Goal: Task Accomplishment & Management: Complete application form

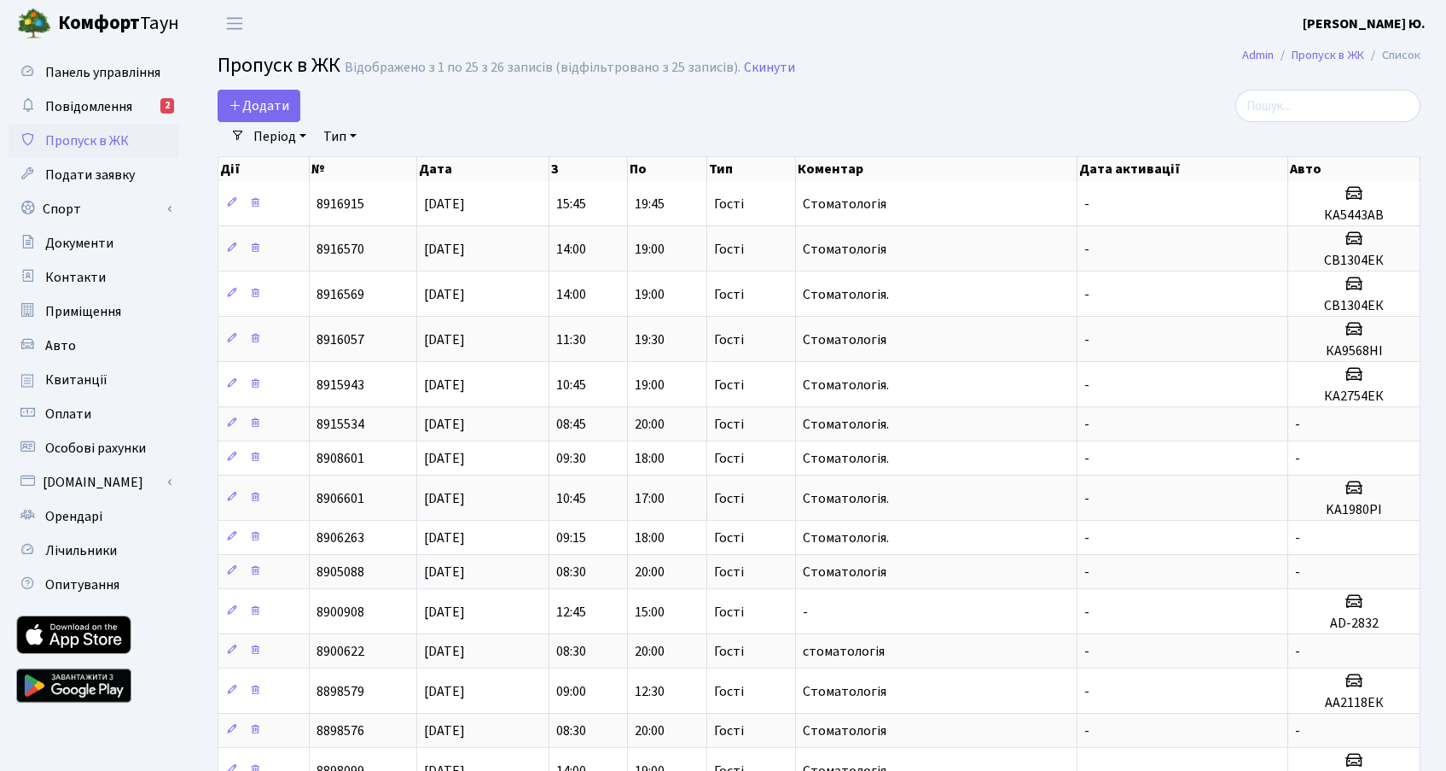
select select "25"
click at [271, 95] on link "Додати" at bounding box center [259, 106] width 83 height 32
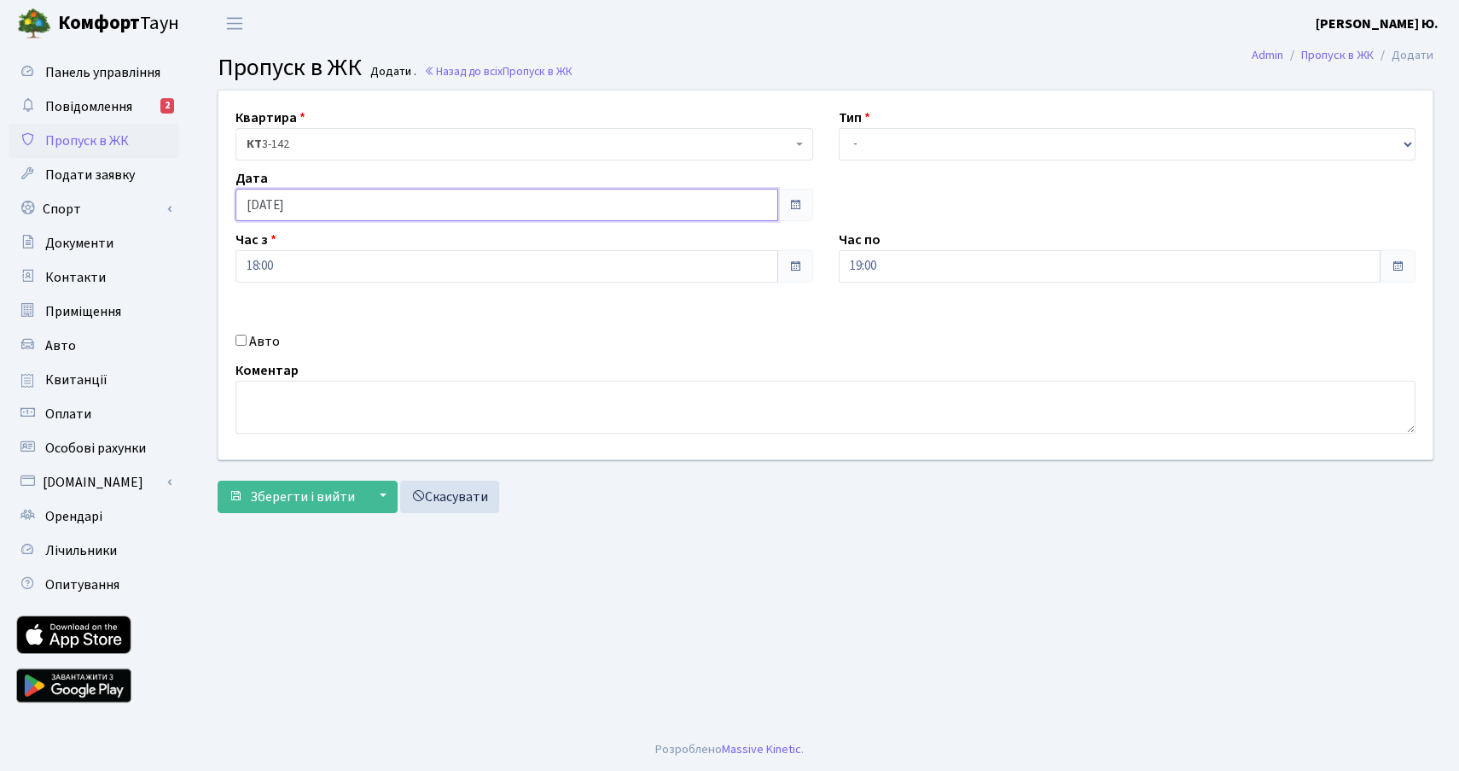
click at [341, 200] on input "[DATE]" at bounding box center [507, 205] width 543 height 32
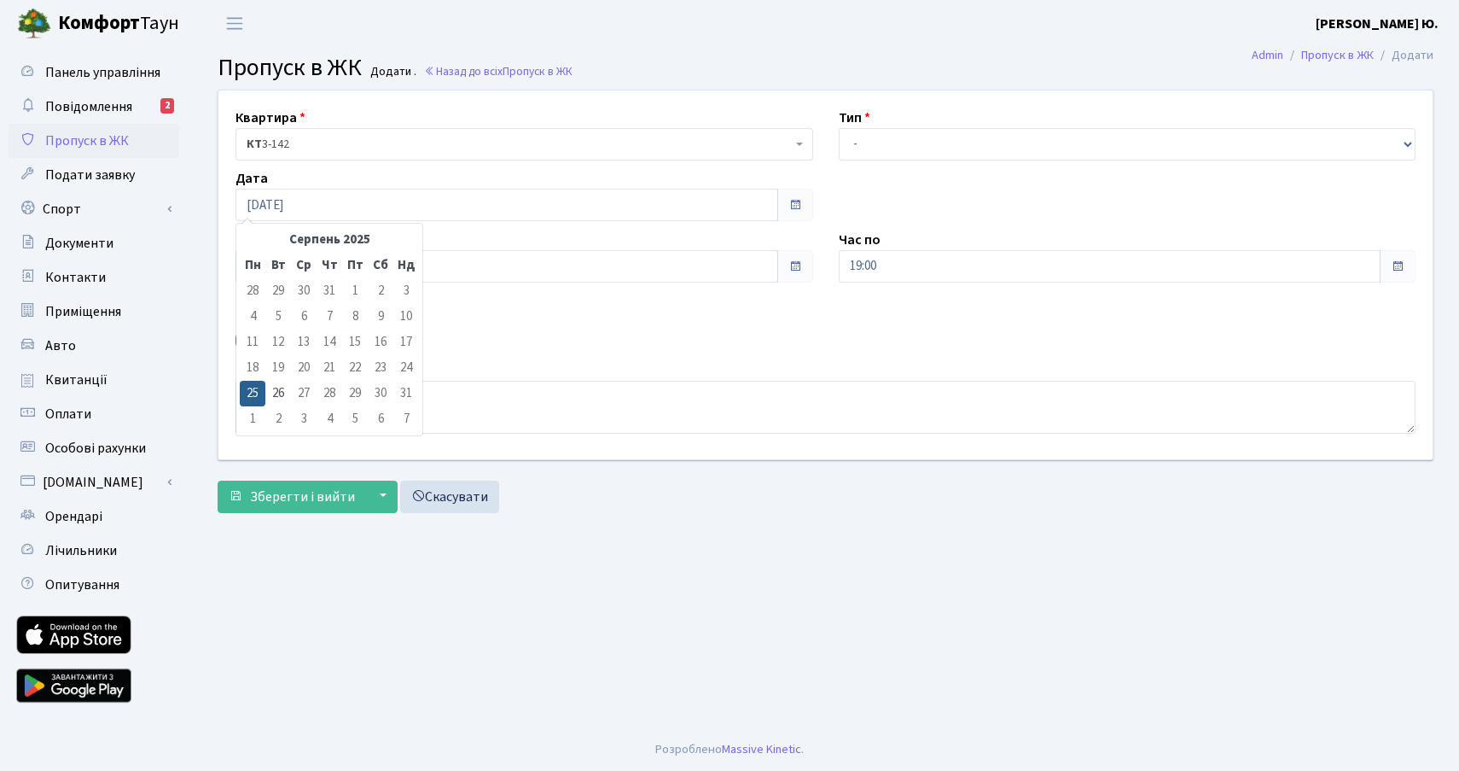
click at [275, 392] on td "26" at bounding box center [278, 394] width 26 height 26
type input "[DATE]"
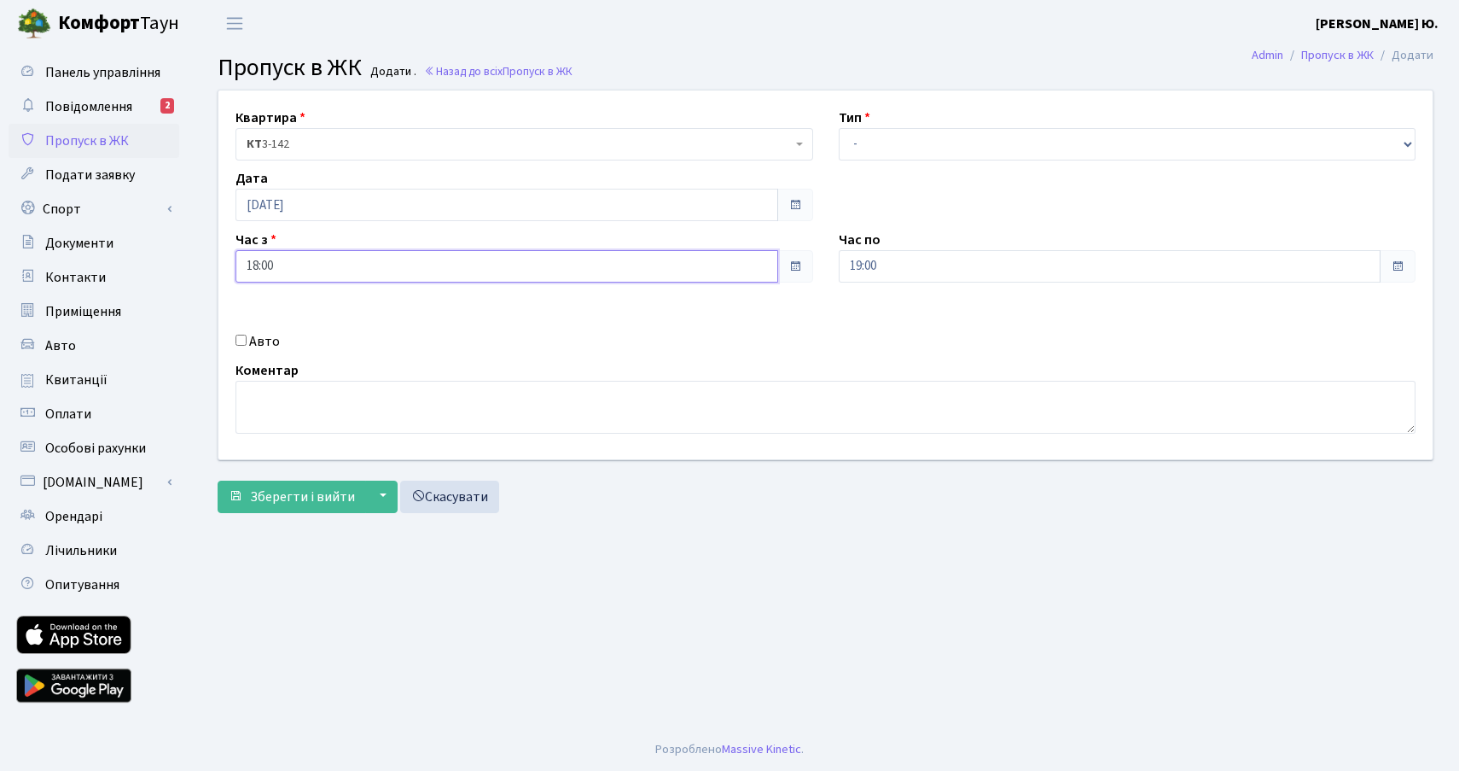
click at [290, 266] on input "18:00" at bounding box center [507, 266] width 543 height 32
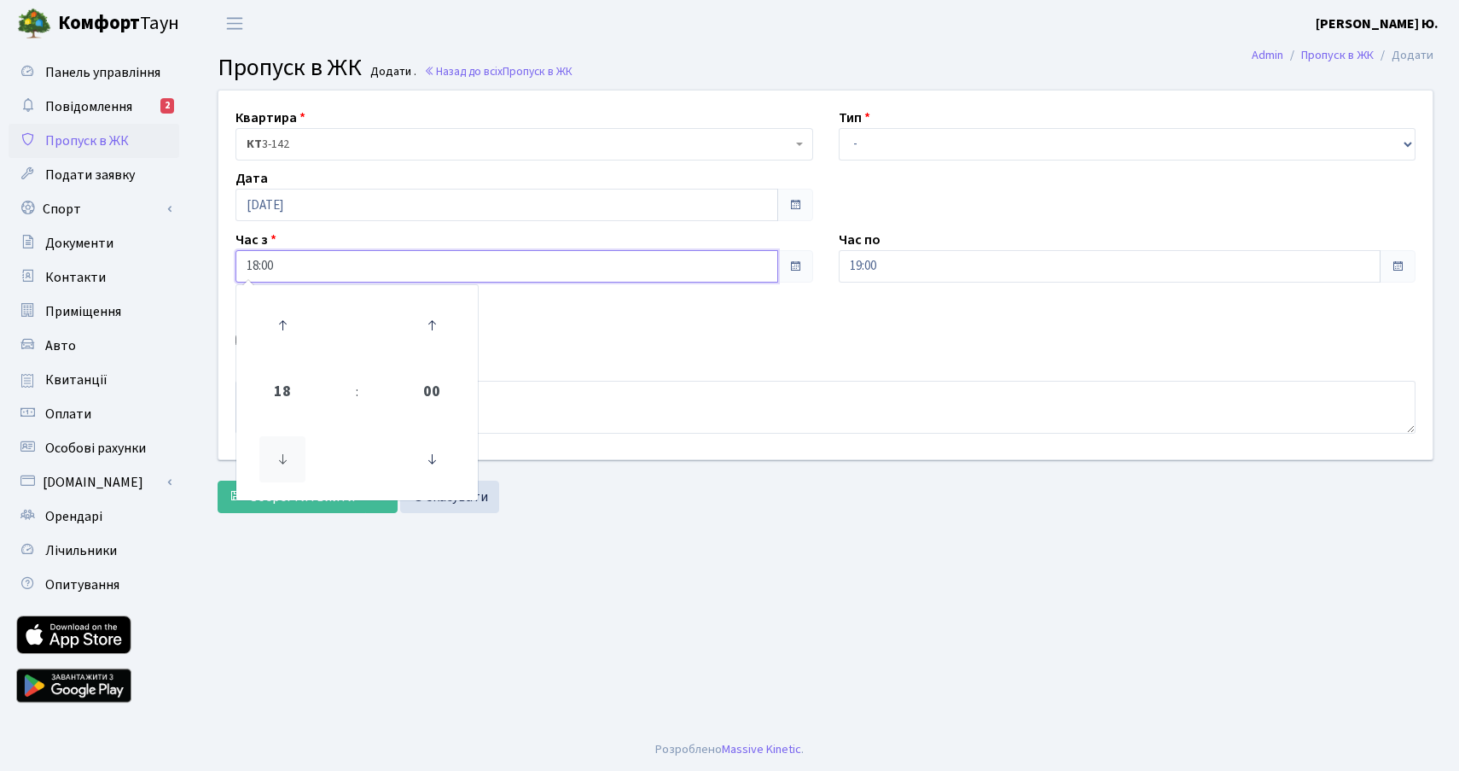
click at [294, 451] on icon at bounding box center [282, 459] width 46 height 46
click at [293, 451] on icon at bounding box center [282, 459] width 46 height 46
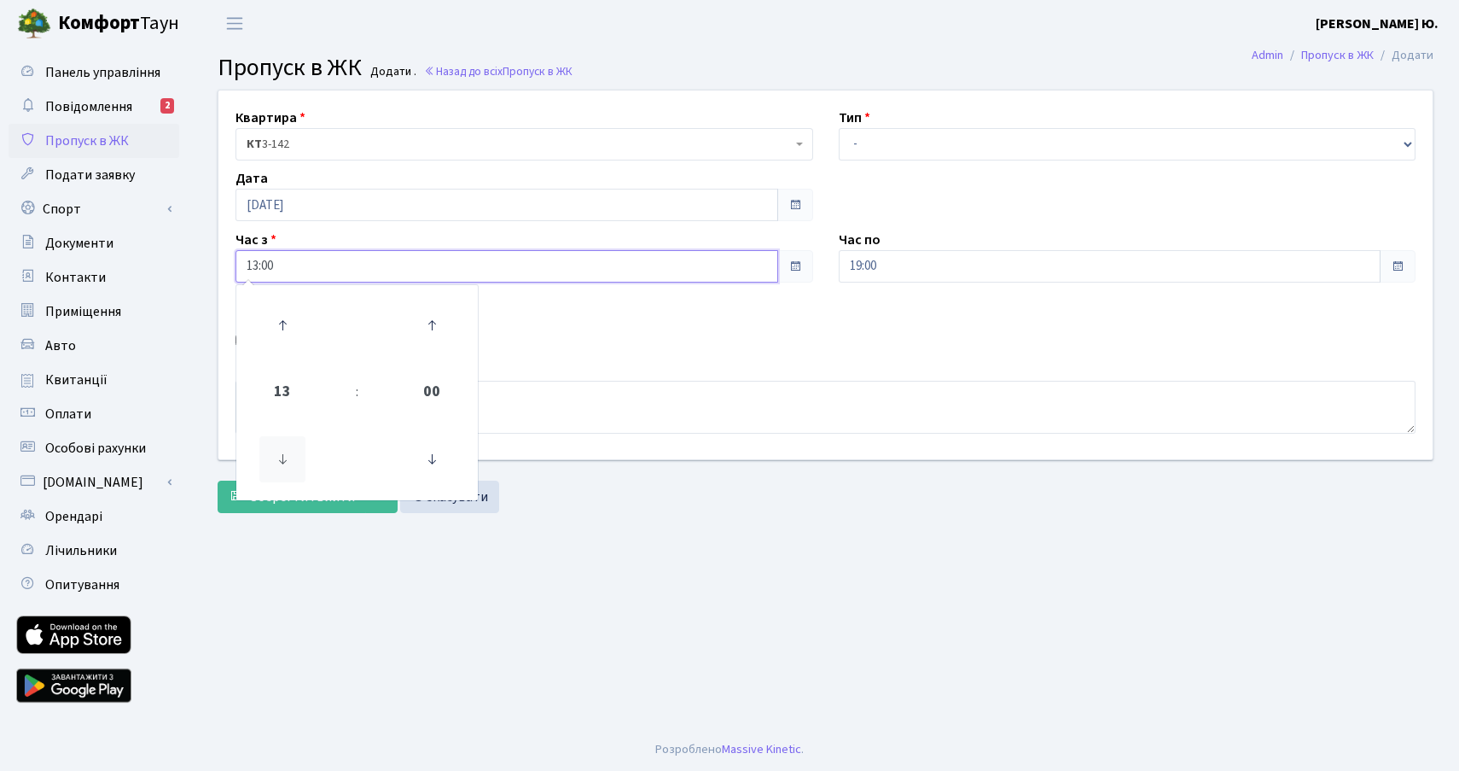
click at [293, 451] on icon at bounding box center [282, 459] width 46 height 46
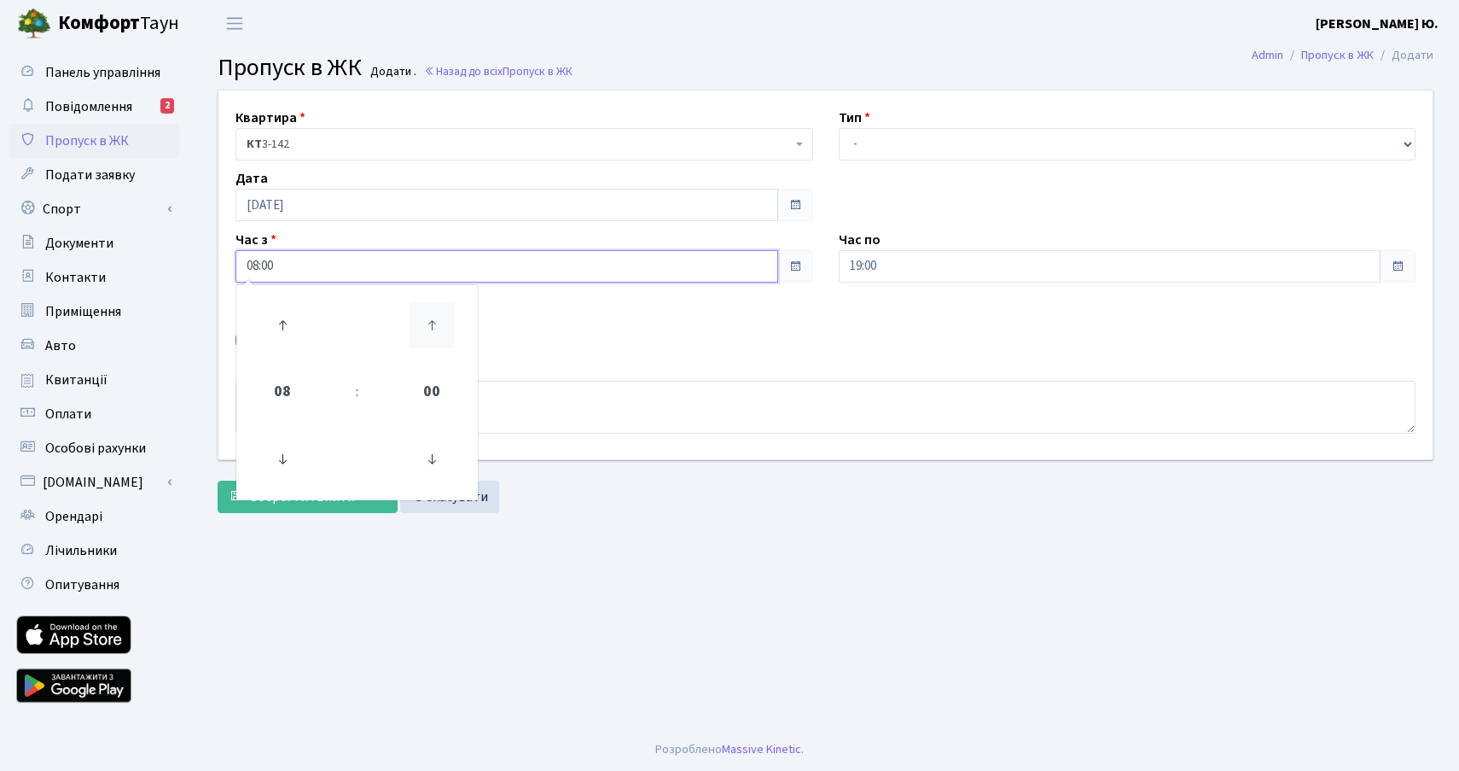
click at [453, 313] on icon at bounding box center [432, 325] width 46 height 46
click at [445, 312] on icon at bounding box center [432, 325] width 46 height 46
type input "08:30"
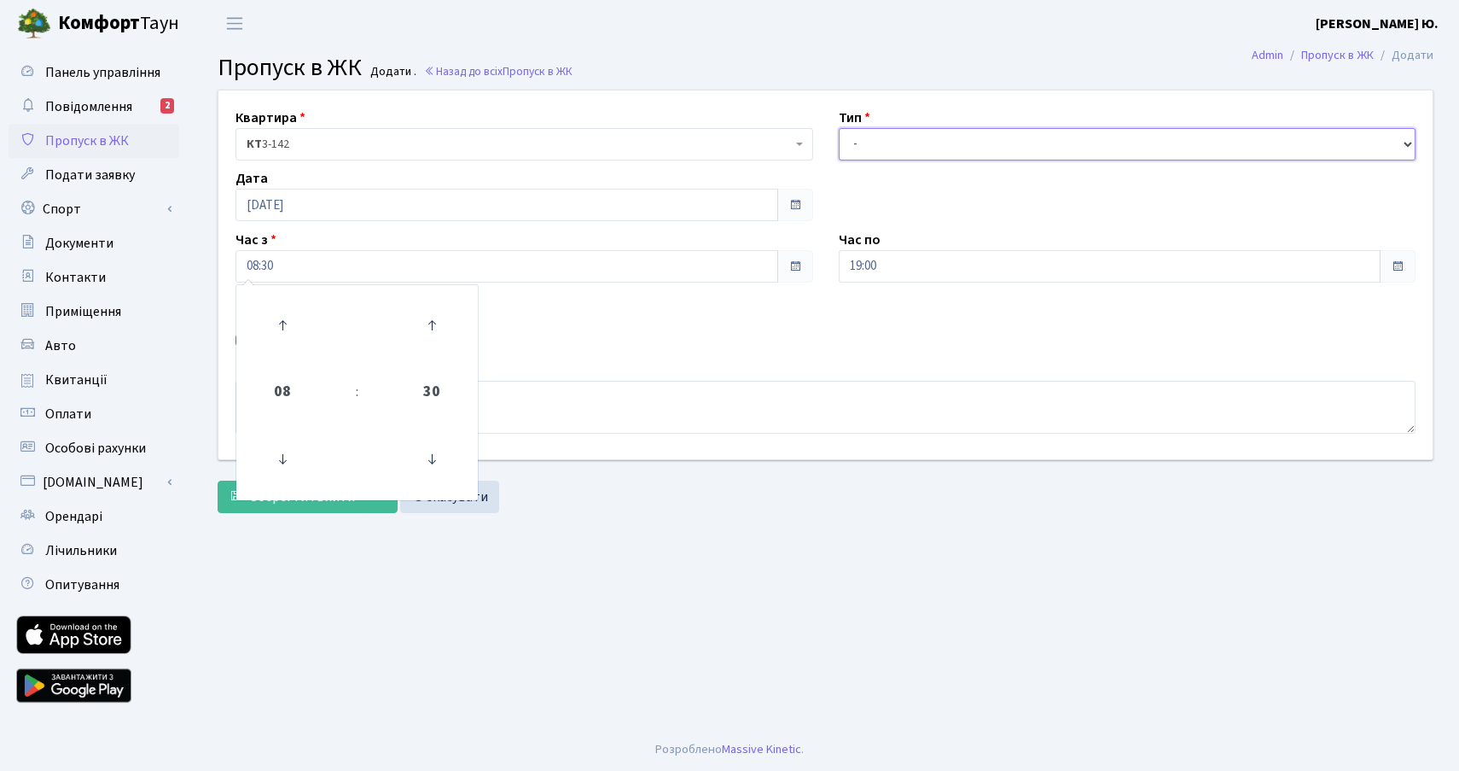
drag, startPoint x: 918, startPoint y: 142, endPoint x: 920, endPoint y: 154, distance: 12.9
click at [917, 142] on select "- Доставка Таксі Гості Сервіс" at bounding box center [1128, 144] width 578 height 32
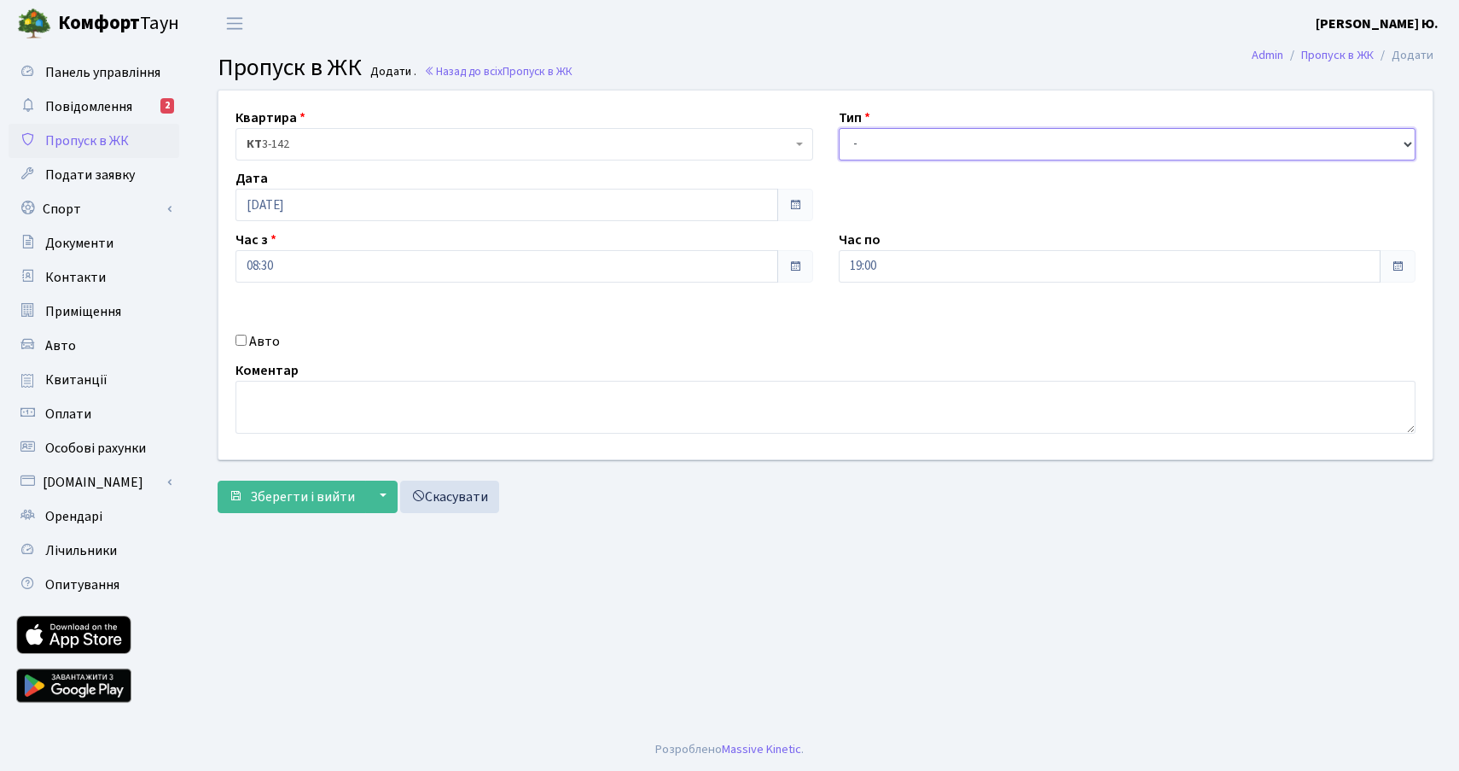
select select "3"
click at [839, 128] on select "- Доставка Таксі Гості Сервіс" at bounding box center [1128, 144] width 578 height 32
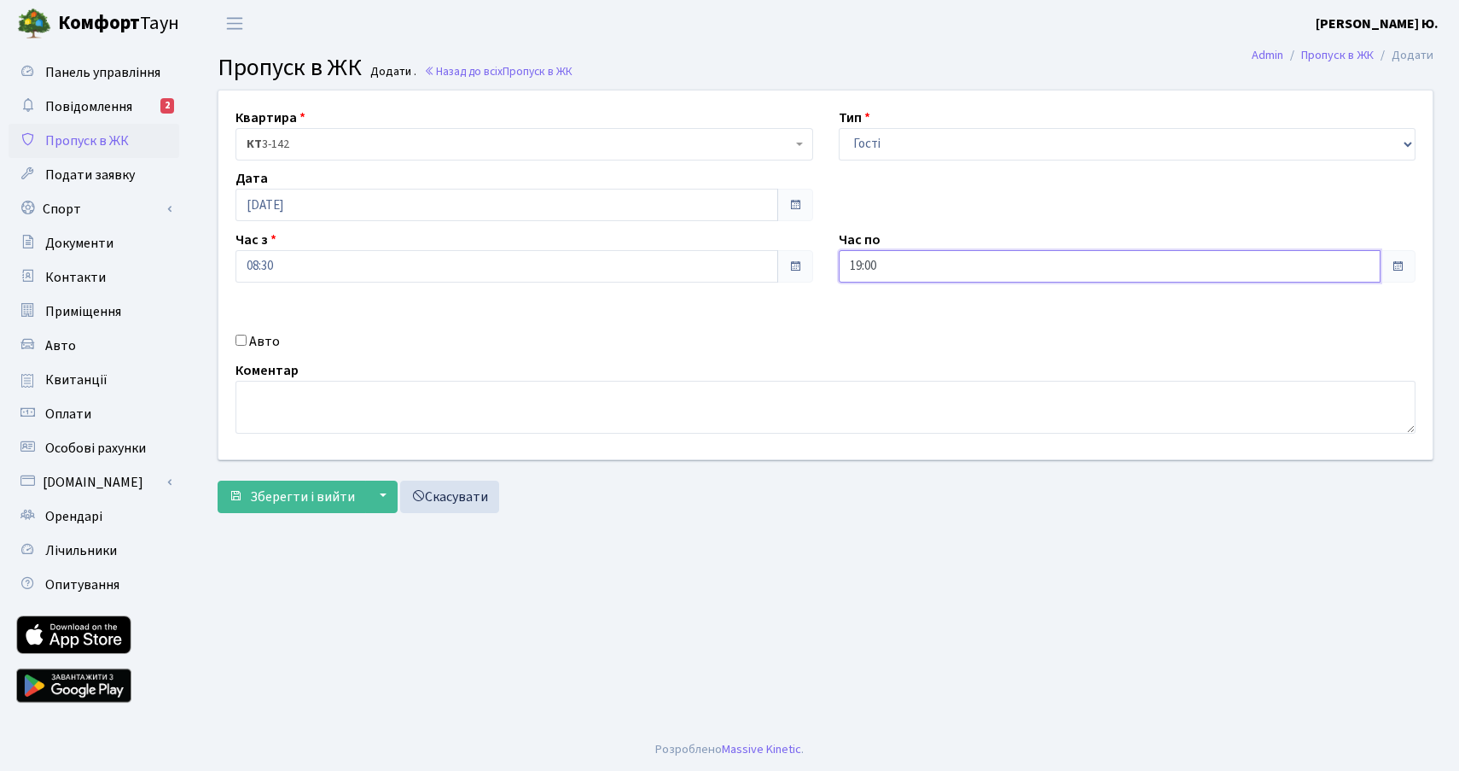
click at [879, 273] on input "19:00" at bounding box center [1110, 266] width 543 height 32
click at [876, 313] on icon at bounding box center [886, 325] width 46 height 46
type input "20:00"
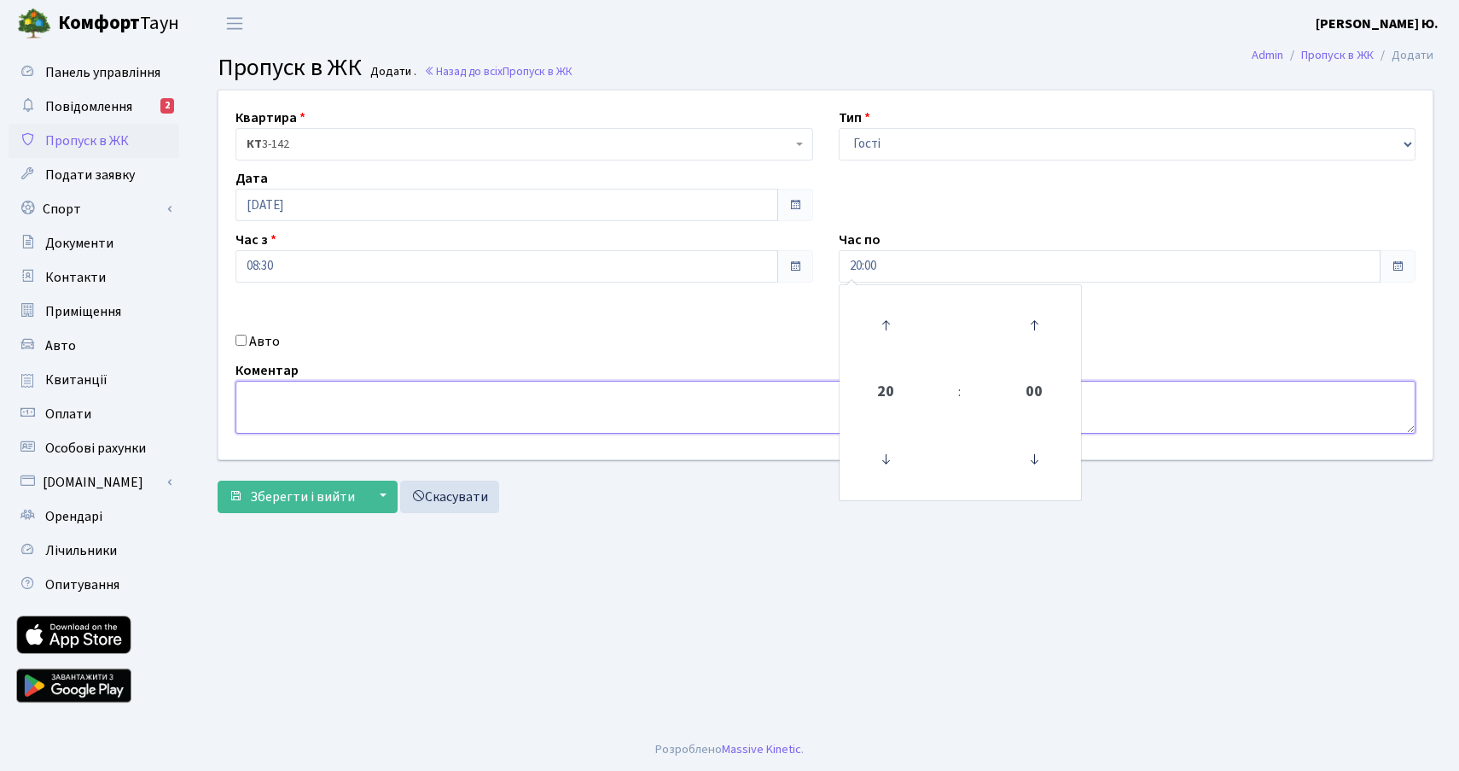
click at [544, 406] on textarea at bounding box center [826, 407] width 1180 height 53
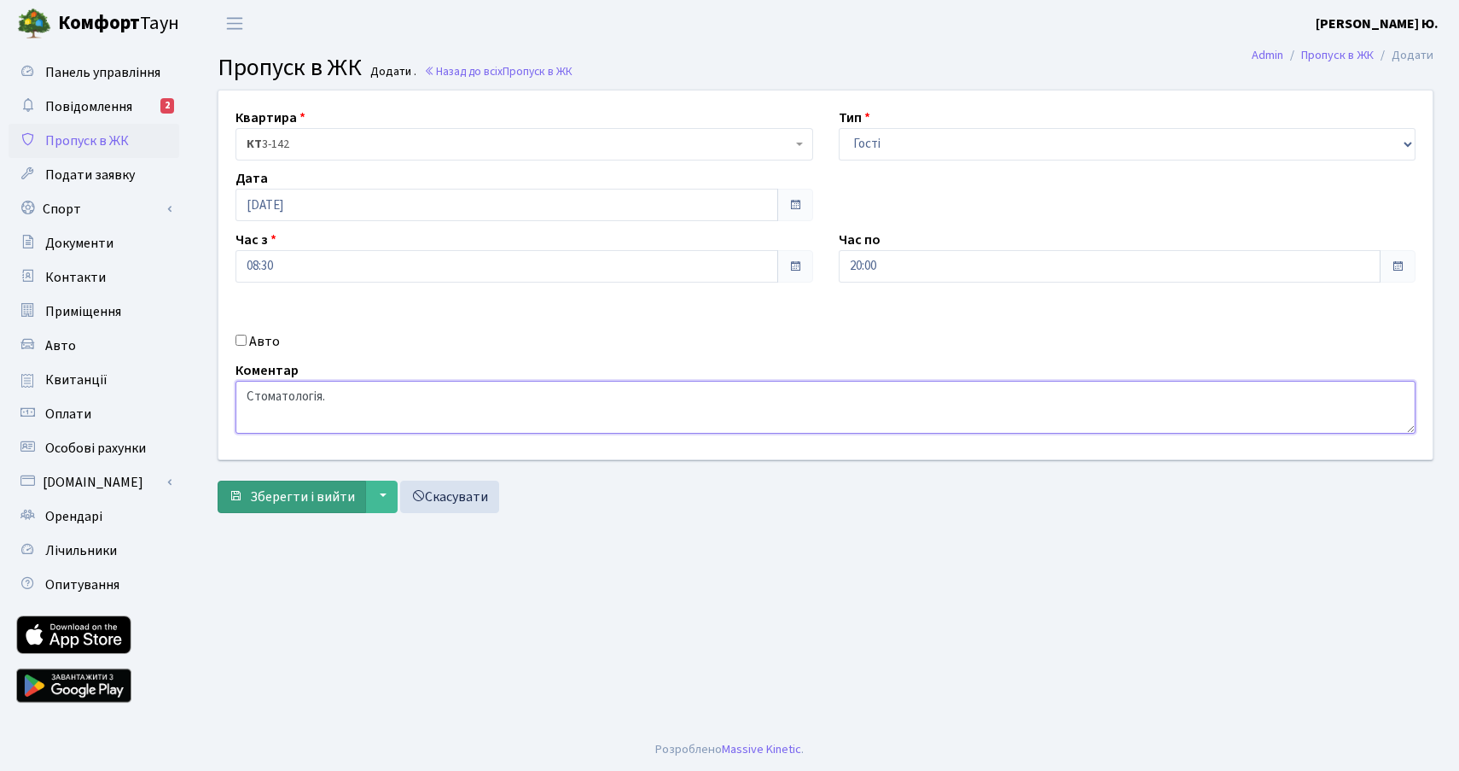
type textarea "Стоматологія."
click at [316, 492] on span "Зберегти і вийти" at bounding box center [302, 496] width 105 height 19
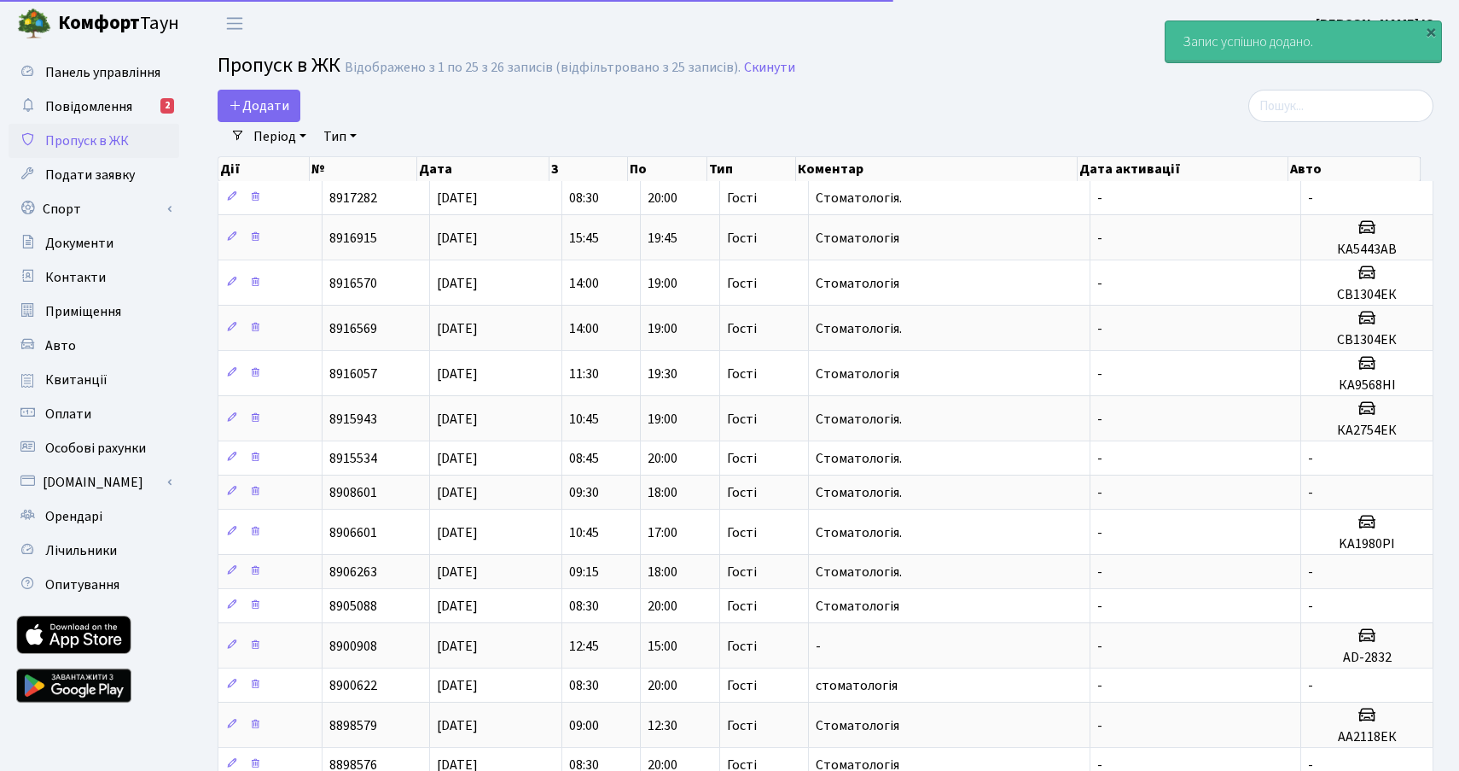
select select "25"
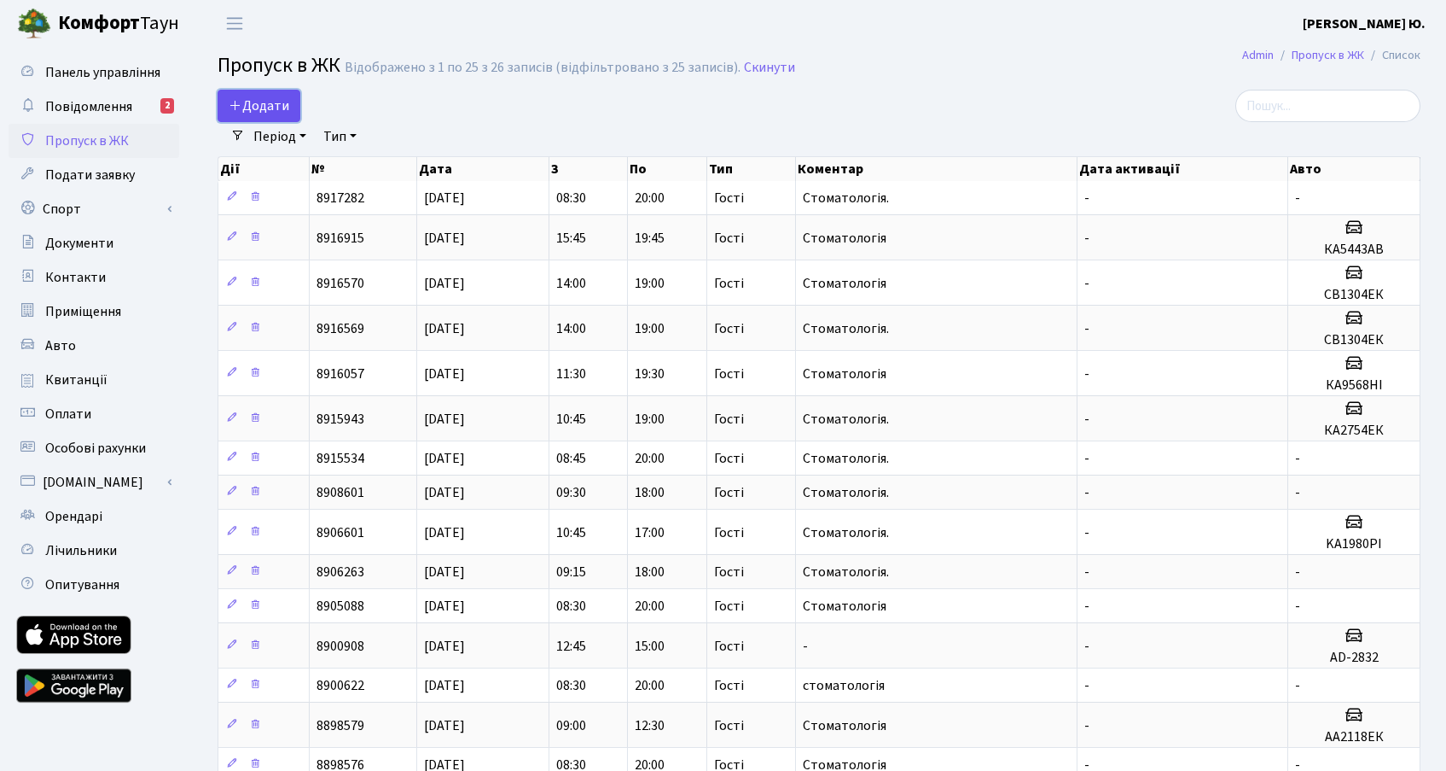
click at [276, 101] on span "Додати" at bounding box center [259, 105] width 61 height 19
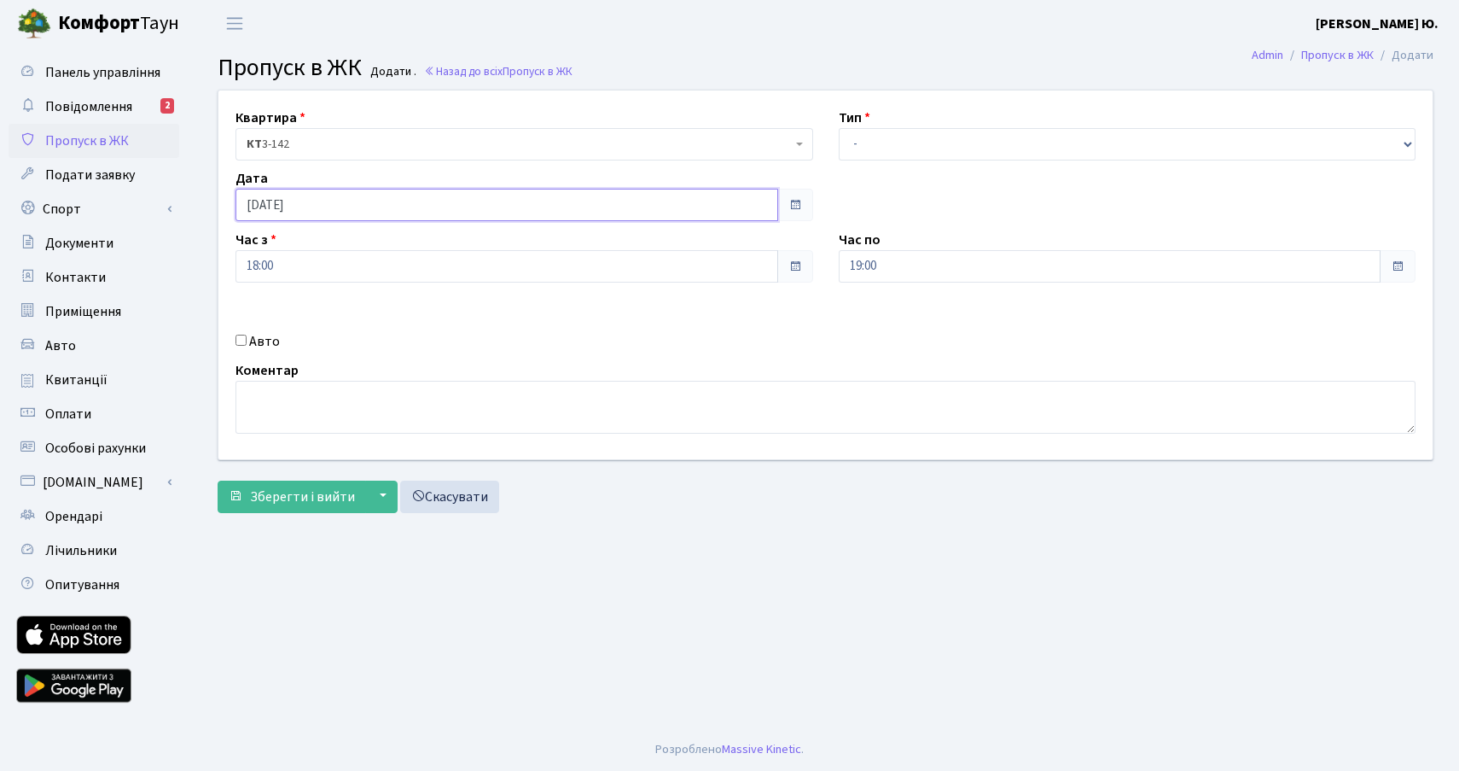
click at [305, 201] on input "[DATE]" at bounding box center [507, 205] width 543 height 32
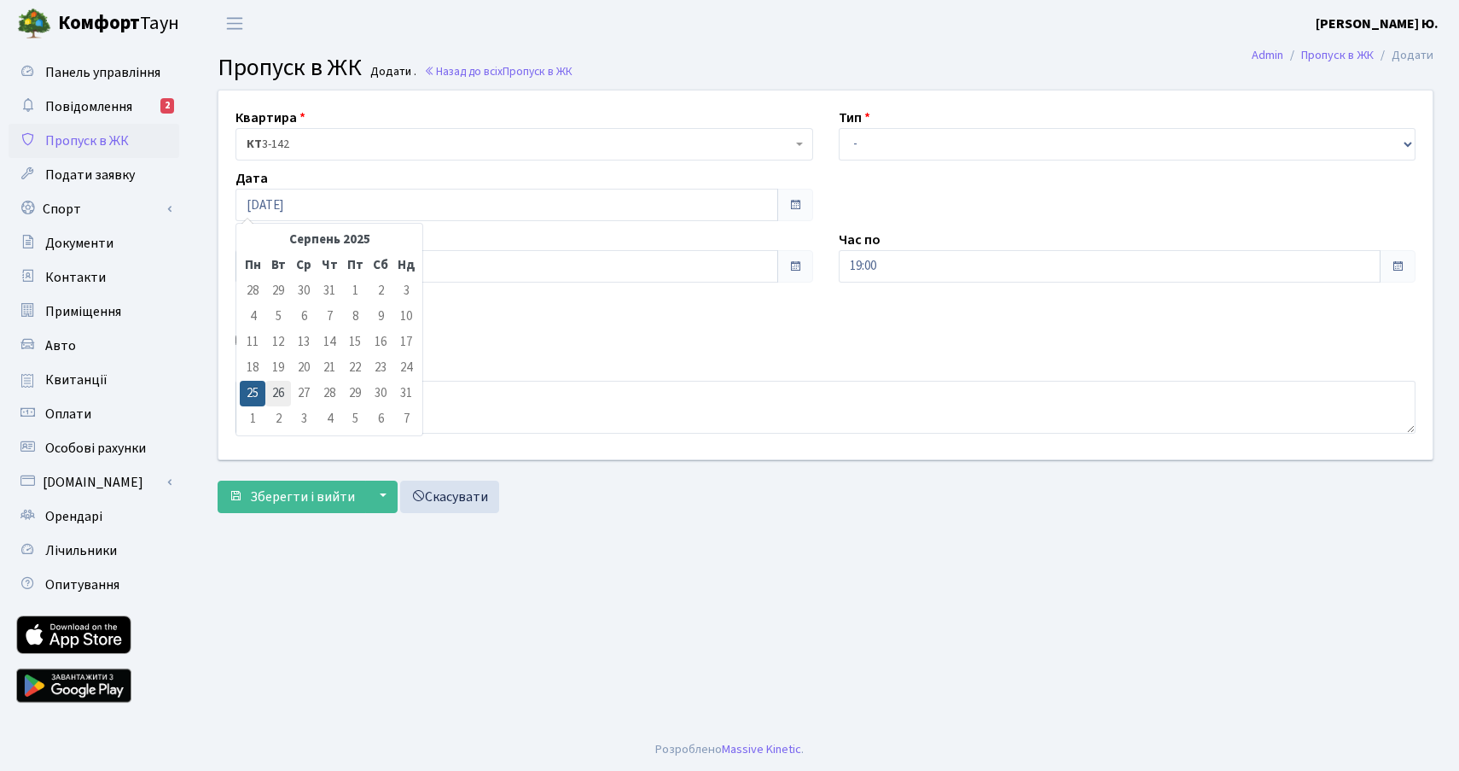
click at [288, 393] on td "26" at bounding box center [278, 394] width 26 height 26
type input "[DATE]"
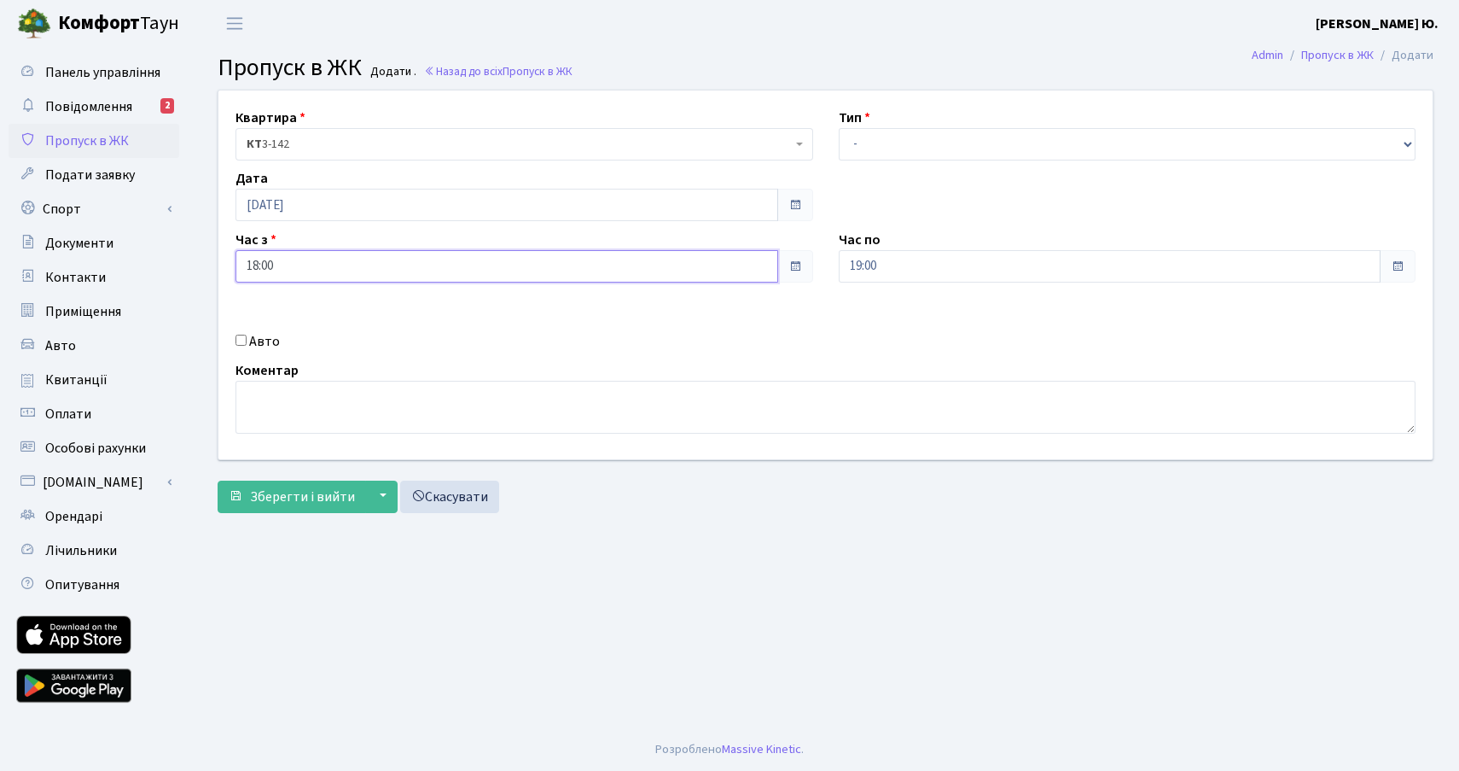
click at [275, 264] on input "18:00" at bounding box center [507, 266] width 543 height 32
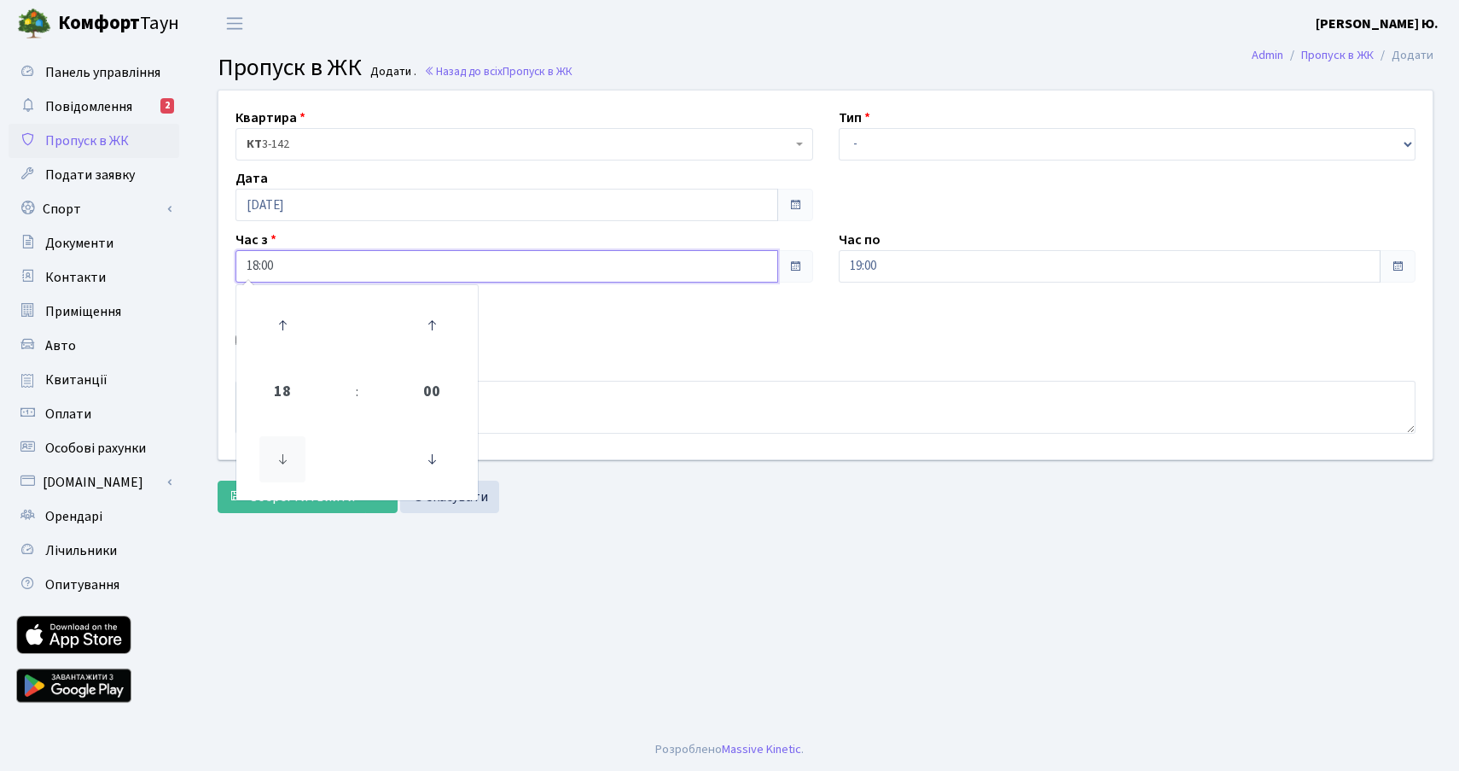
click at [292, 457] on icon at bounding box center [282, 459] width 46 height 46
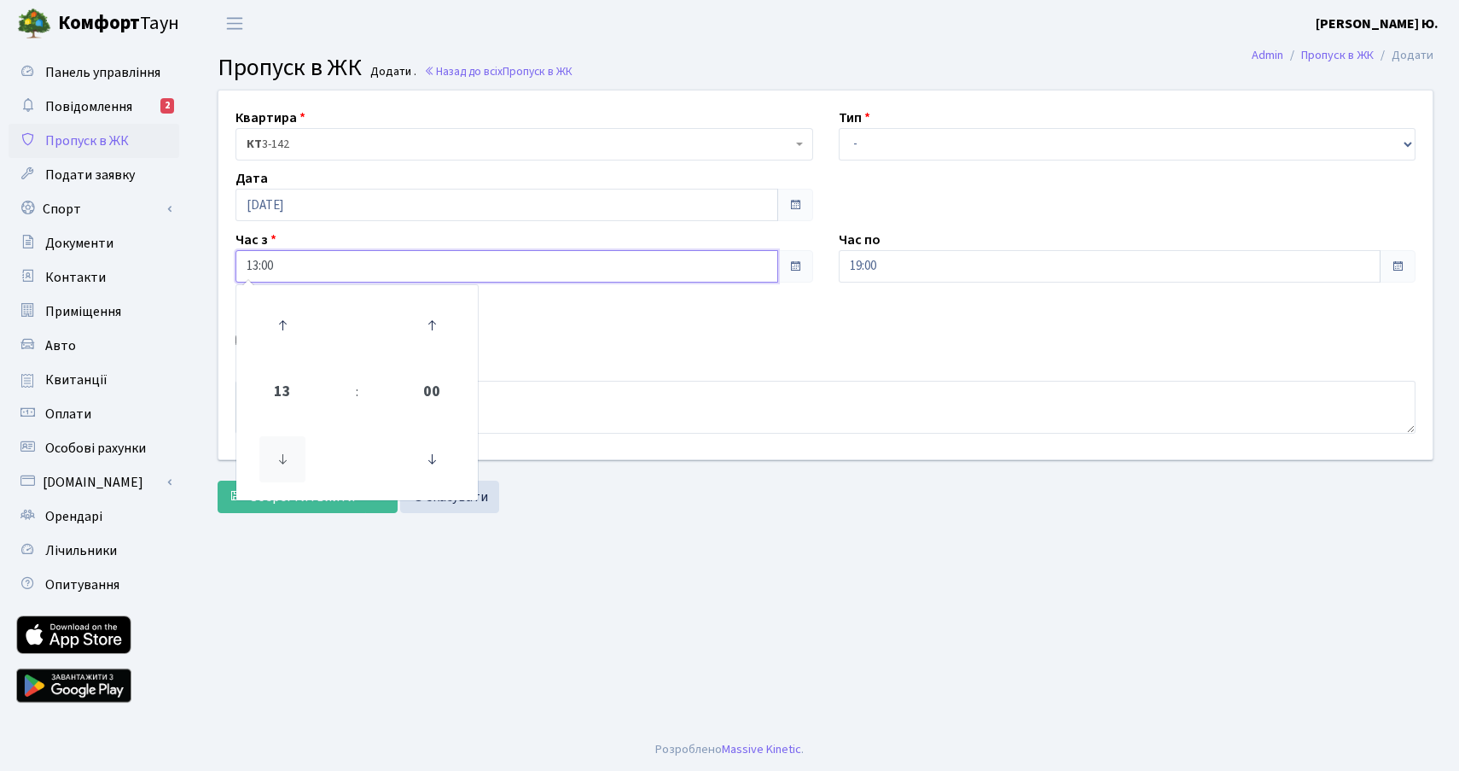
click at [292, 457] on icon at bounding box center [282, 459] width 46 height 46
type input "09:00"
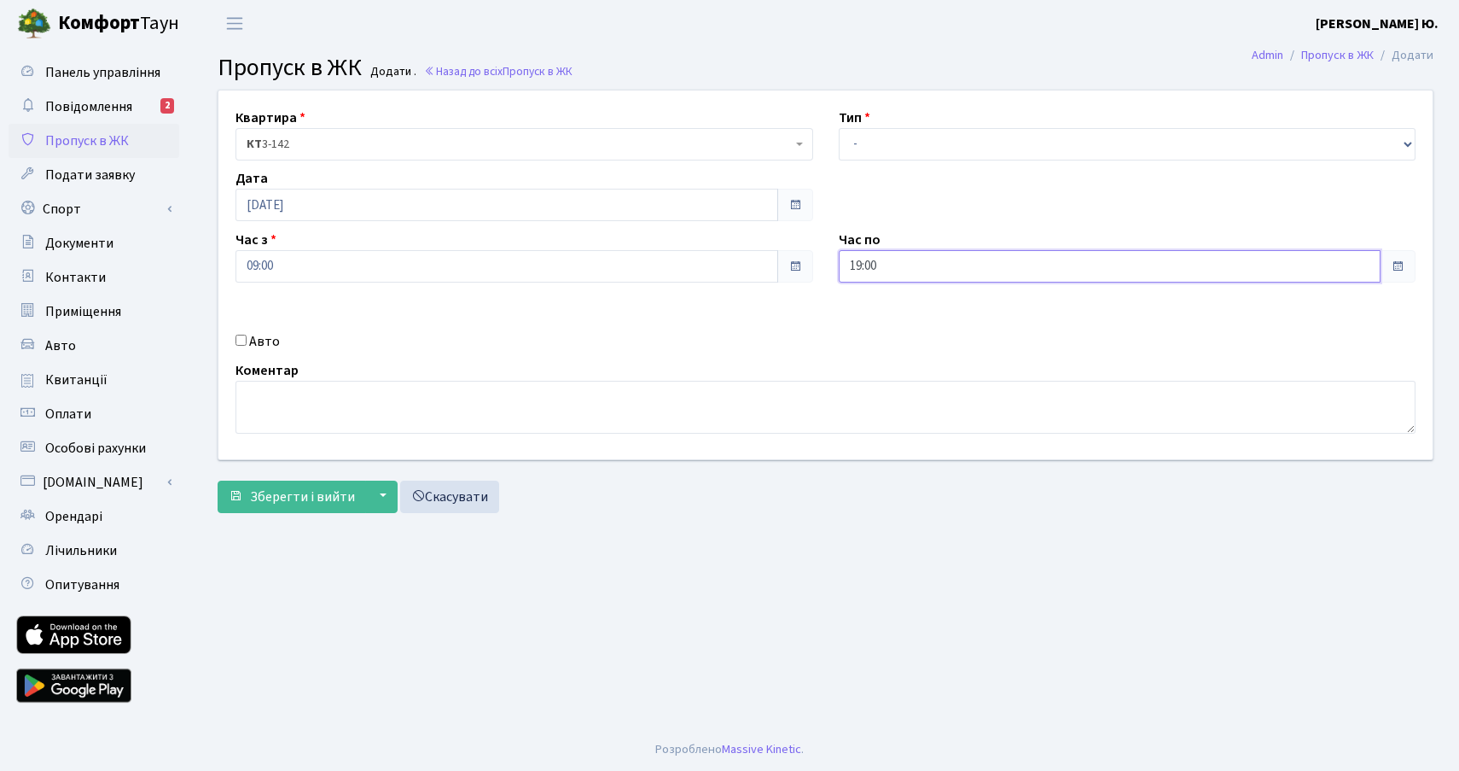
click at [906, 266] on input "19:00" at bounding box center [1110, 266] width 543 height 32
click at [885, 456] on icon at bounding box center [886, 459] width 46 height 46
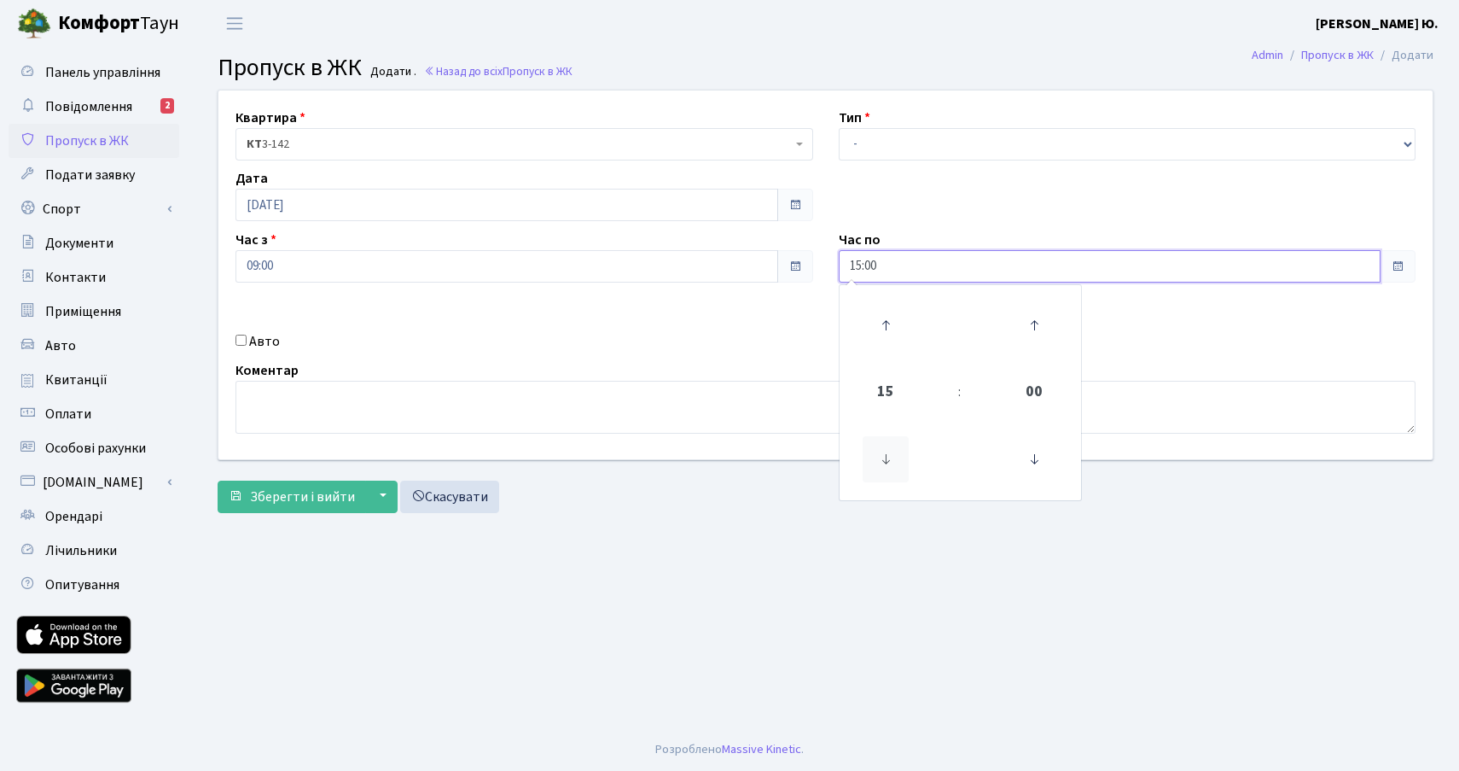
click at [885, 456] on icon at bounding box center [886, 459] width 46 height 46
click at [887, 456] on icon at bounding box center [886, 459] width 46 height 46
type input "11:00"
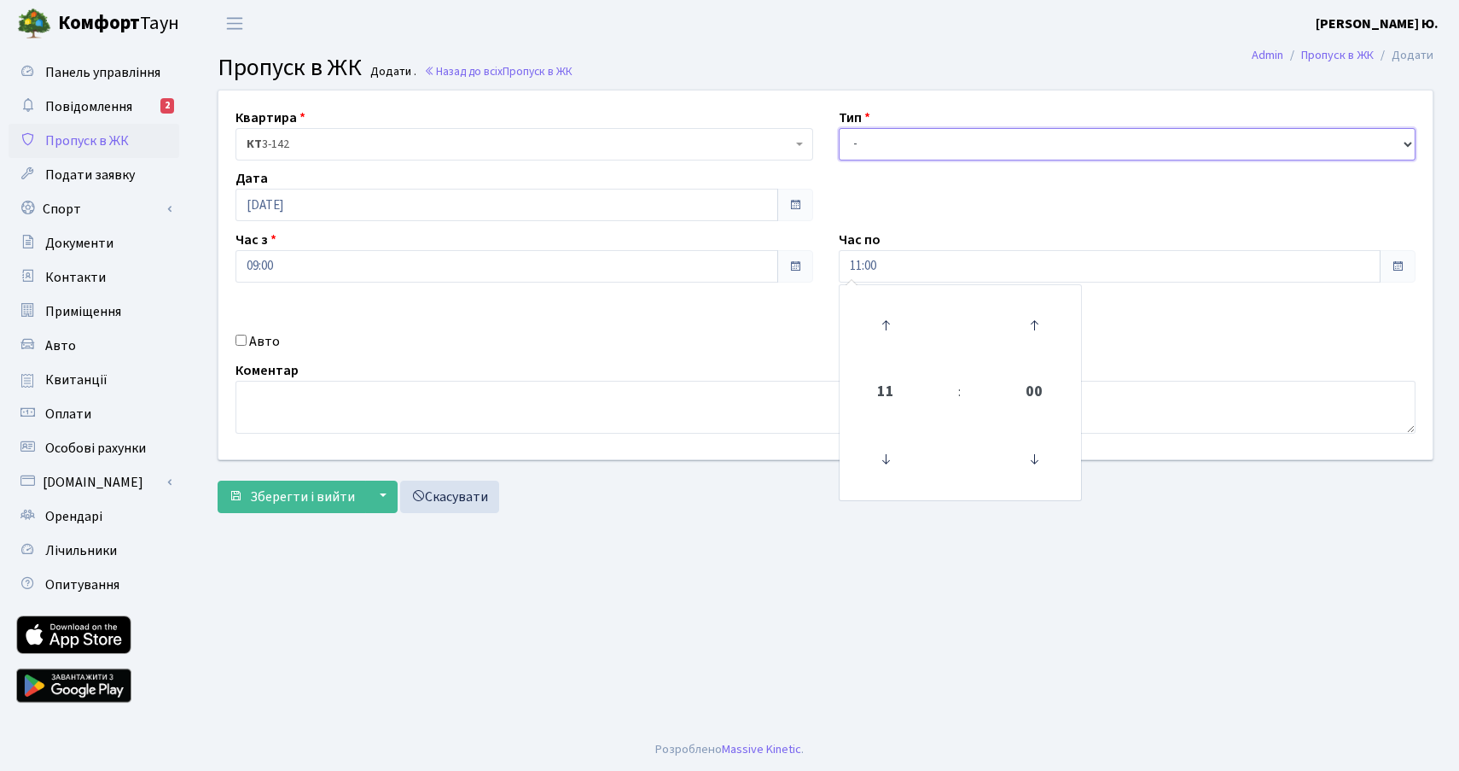
click at [889, 142] on select "- Доставка Таксі Гості Сервіс" at bounding box center [1128, 144] width 578 height 32
select select "3"
click at [839, 128] on select "- Доставка Таксі Гості Сервіс" at bounding box center [1128, 144] width 578 height 32
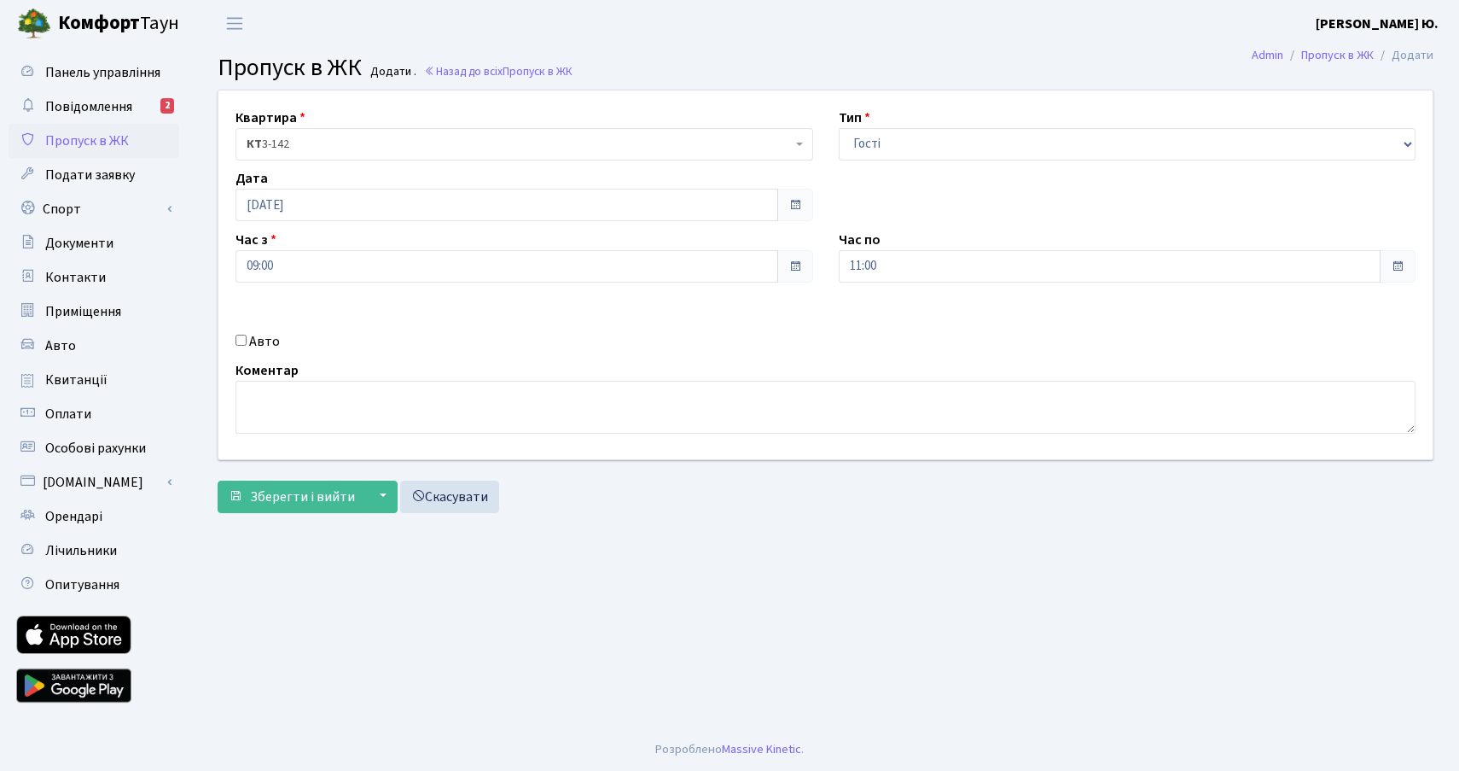
click at [241, 342] on input "Авто" at bounding box center [241, 340] width 11 height 11
checkbox input "true"
paste input "АС6337ВТ"
type input "АС6337ВТ"
click at [463, 409] on textarea at bounding box center [826, 407] width 1180 height 53
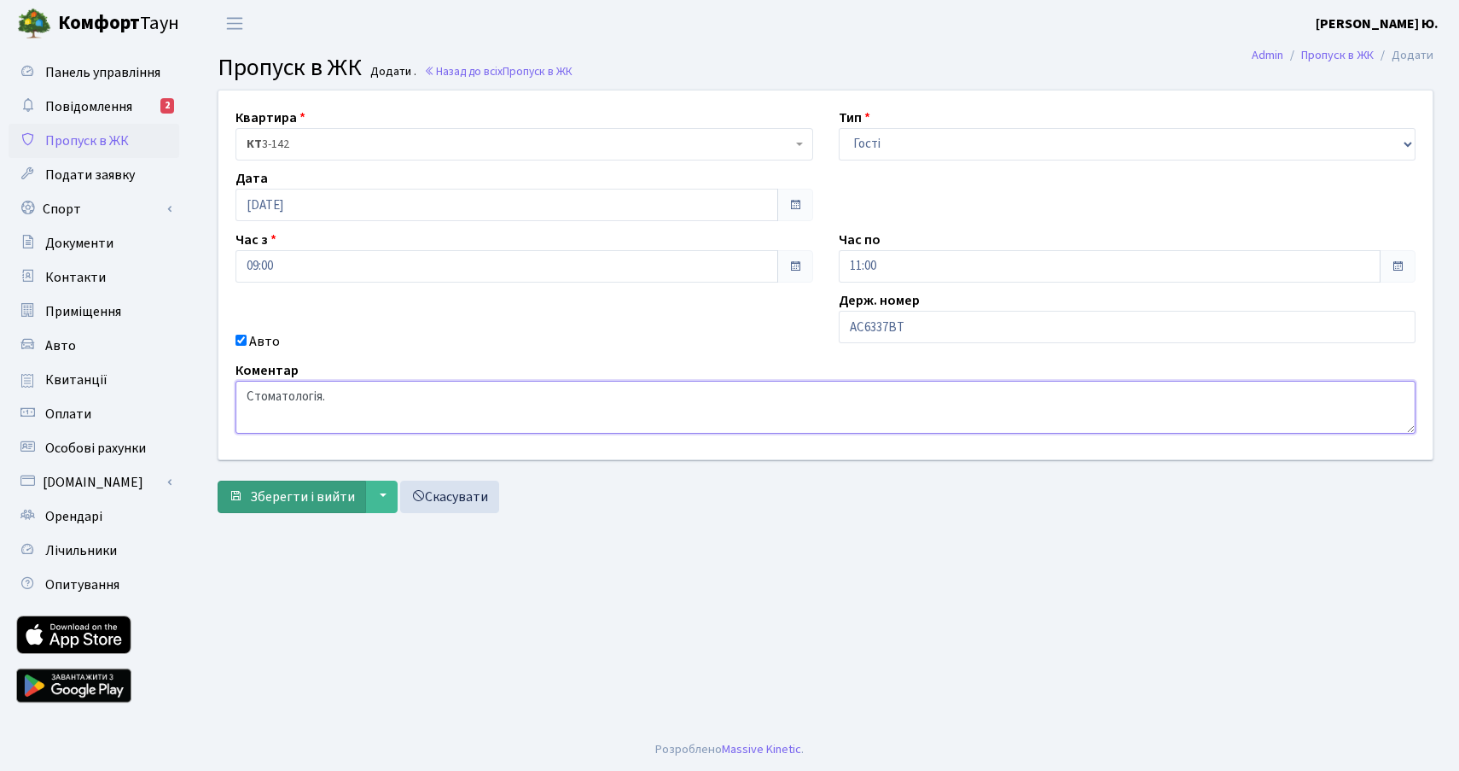
type textarea "Стоматологія."
click at [290, 499] on span "Зберегти і вийти" at bounding box center [302, 496] width 105 height 19
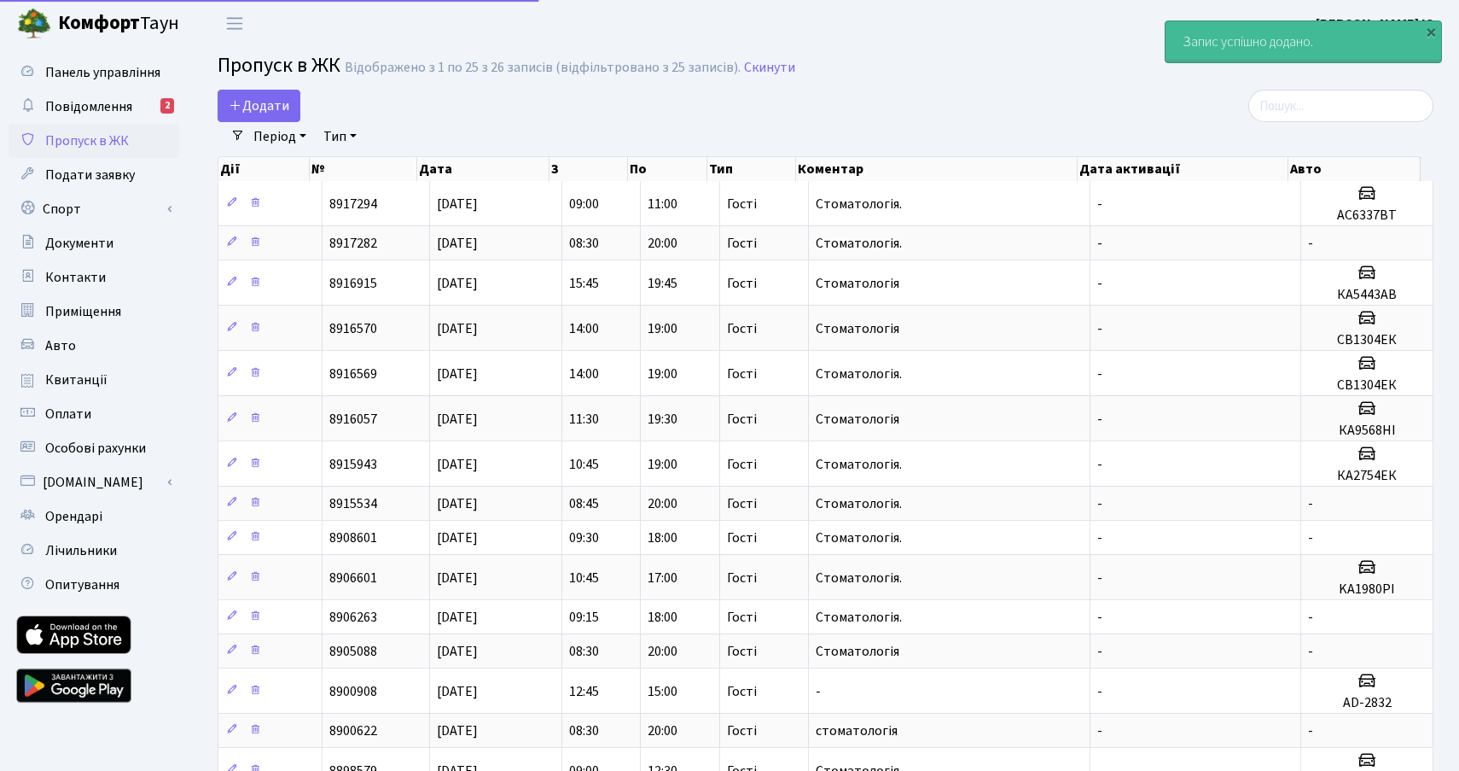
select select "25"
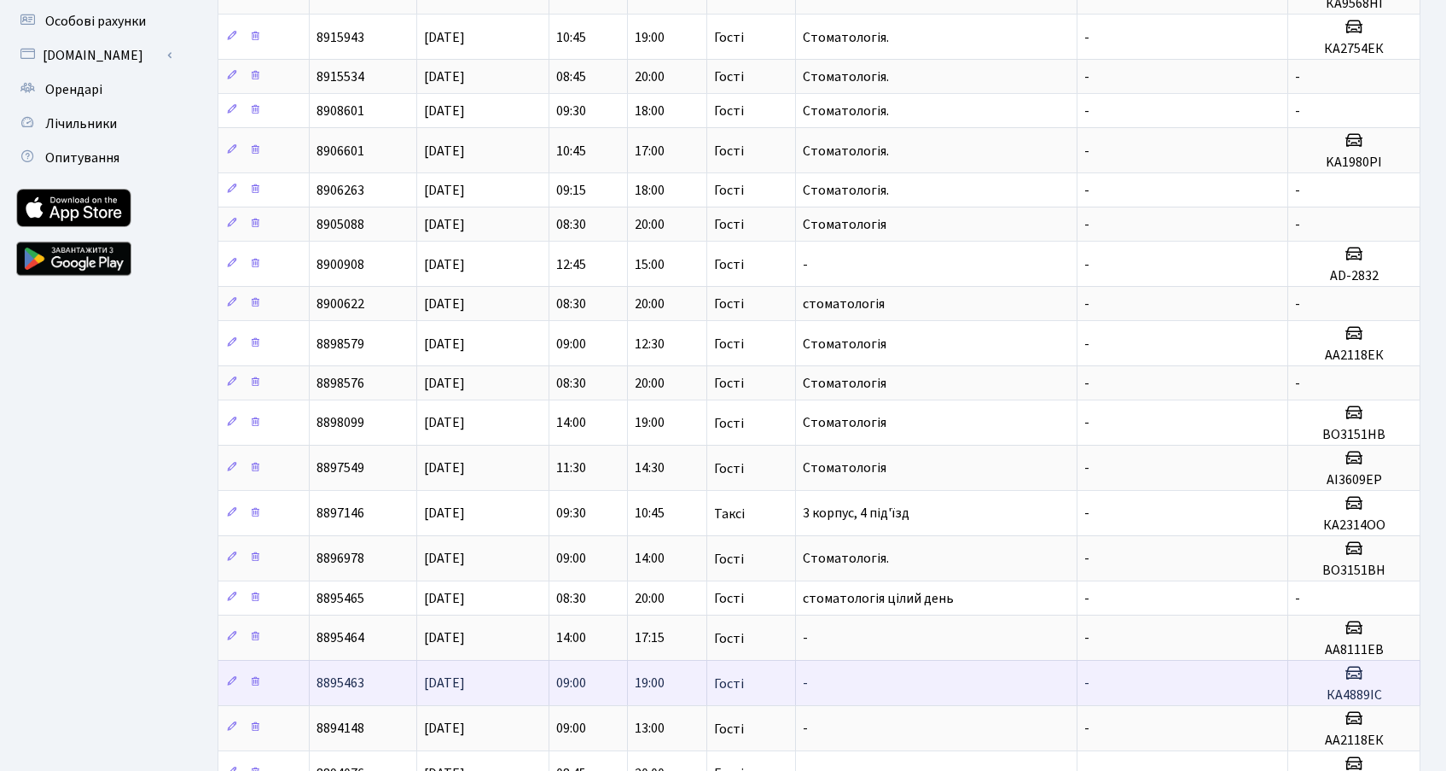
scroll to position [567, 0]
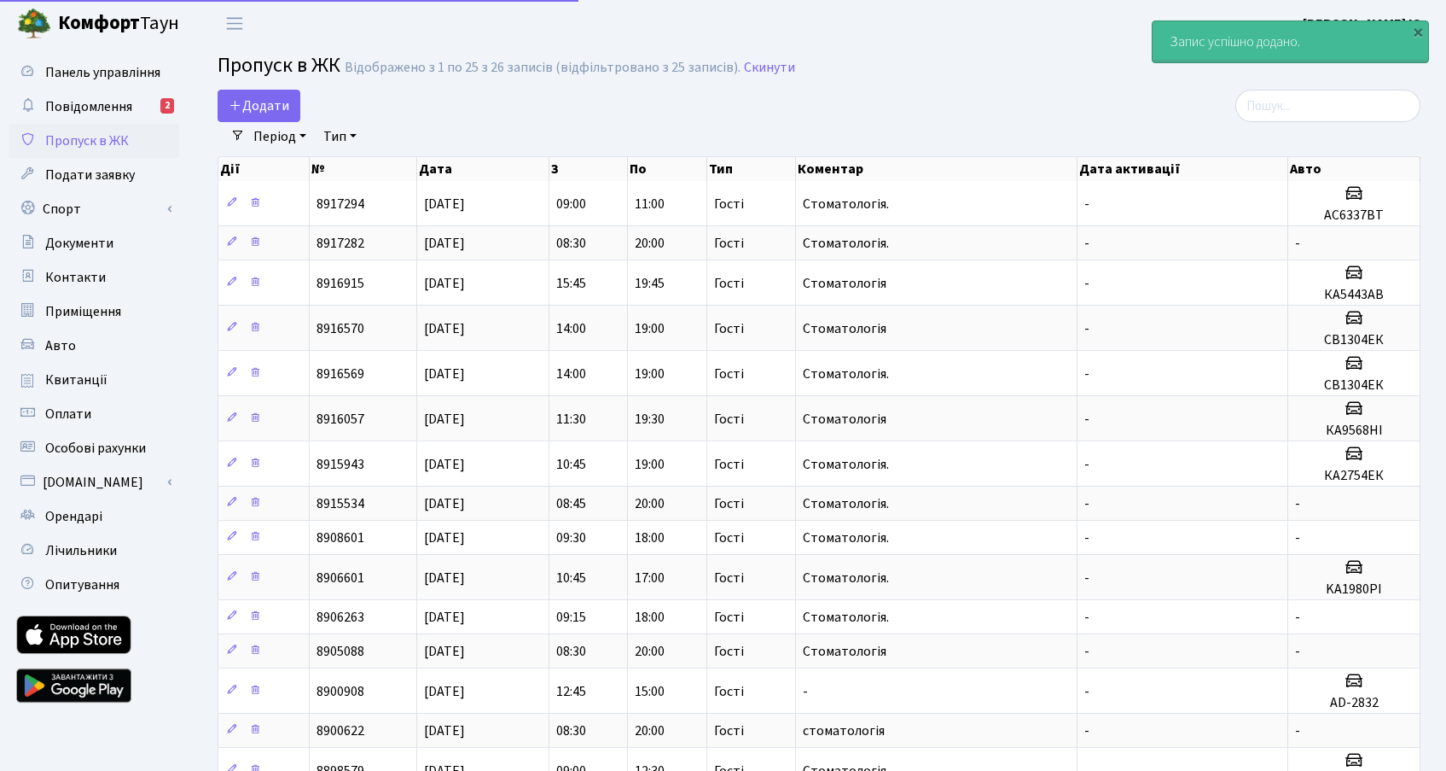
select select "25"
